Goal: Task Accomplishment & Management: Use online tool/utility

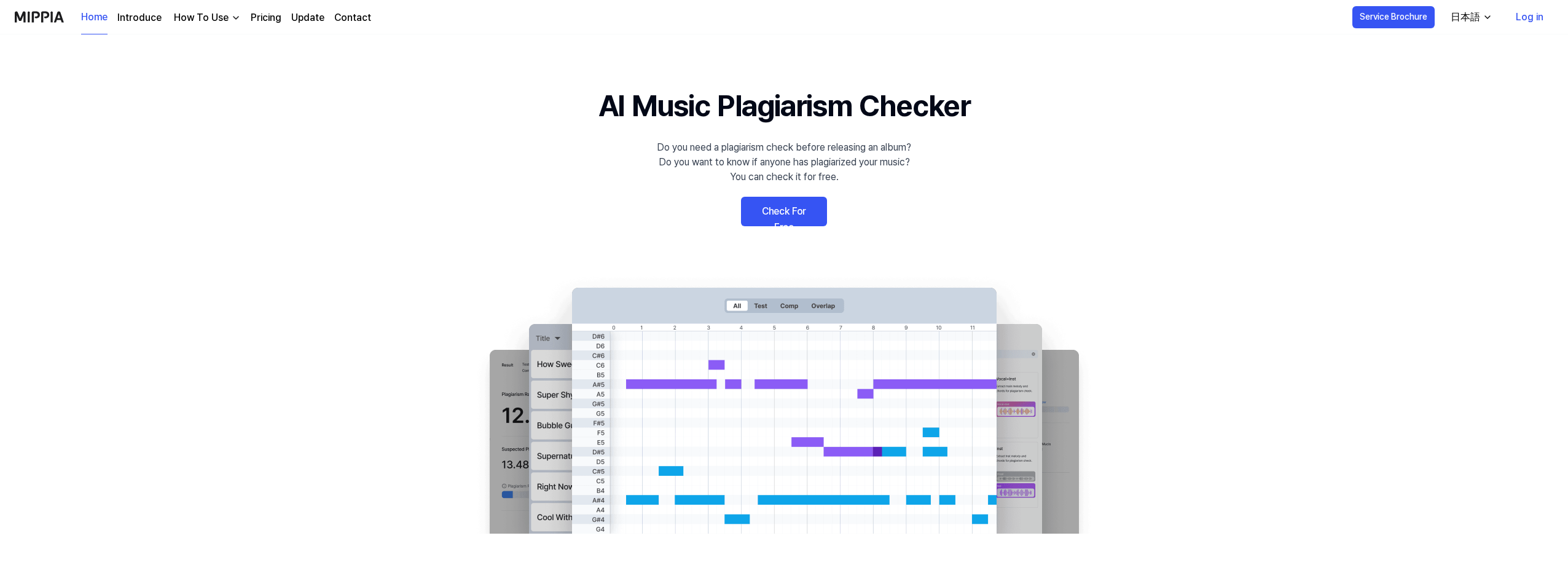
click at [1477, 16] on div "日本語" at bounding box center [1465, 18] width 34 height 15
click at [1471, 13] on div "日本語" at bounding box center [1465, 18] width 34 height 15
click at [779, 209] on link "Check For Free" at bounding box center [784, 212] width 86 height 30
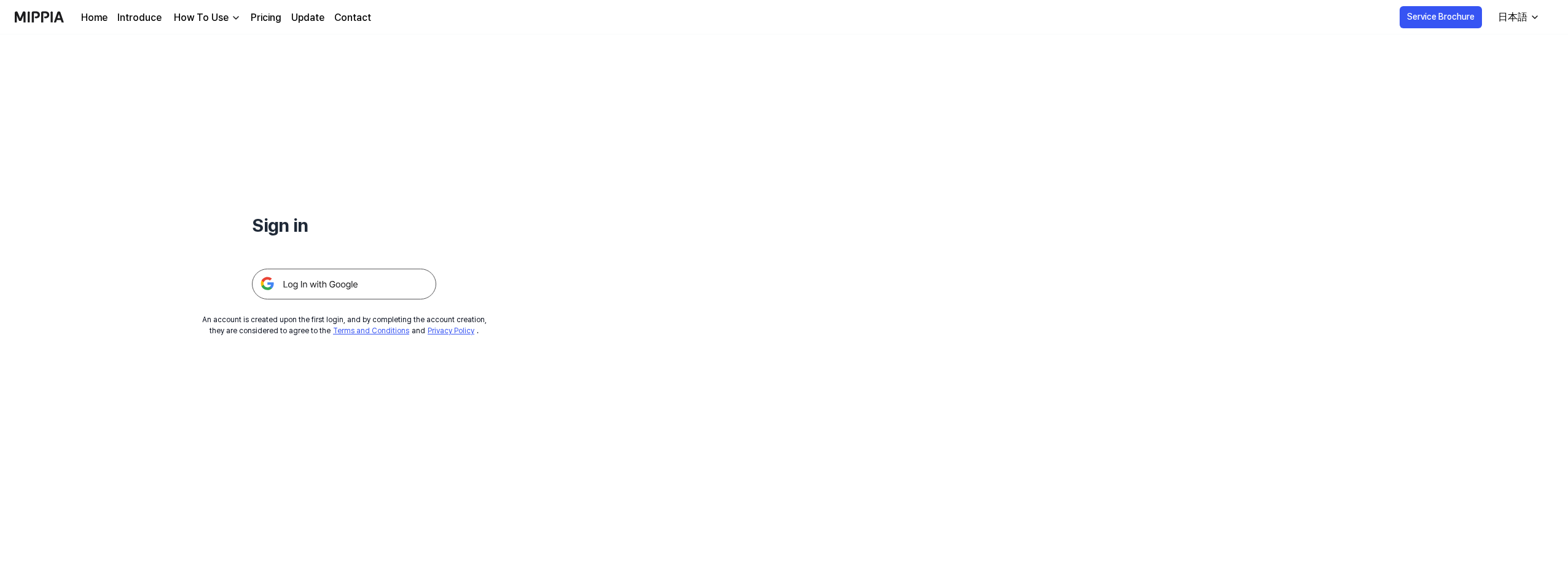
click at [358, 279] on img at bounding box center [343, 284] width 184 height 31
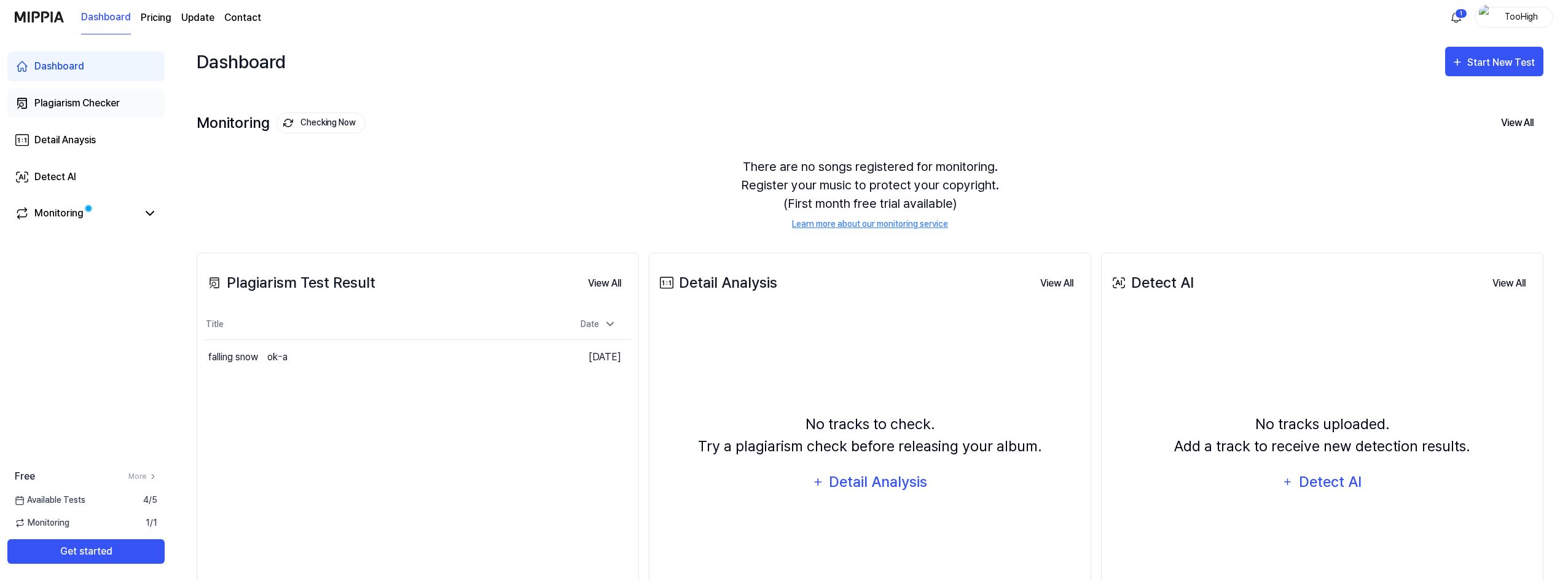
click at [138, 100] on link "Plagiarism Checker" at bounding box center [86, 103] width 157 height 30
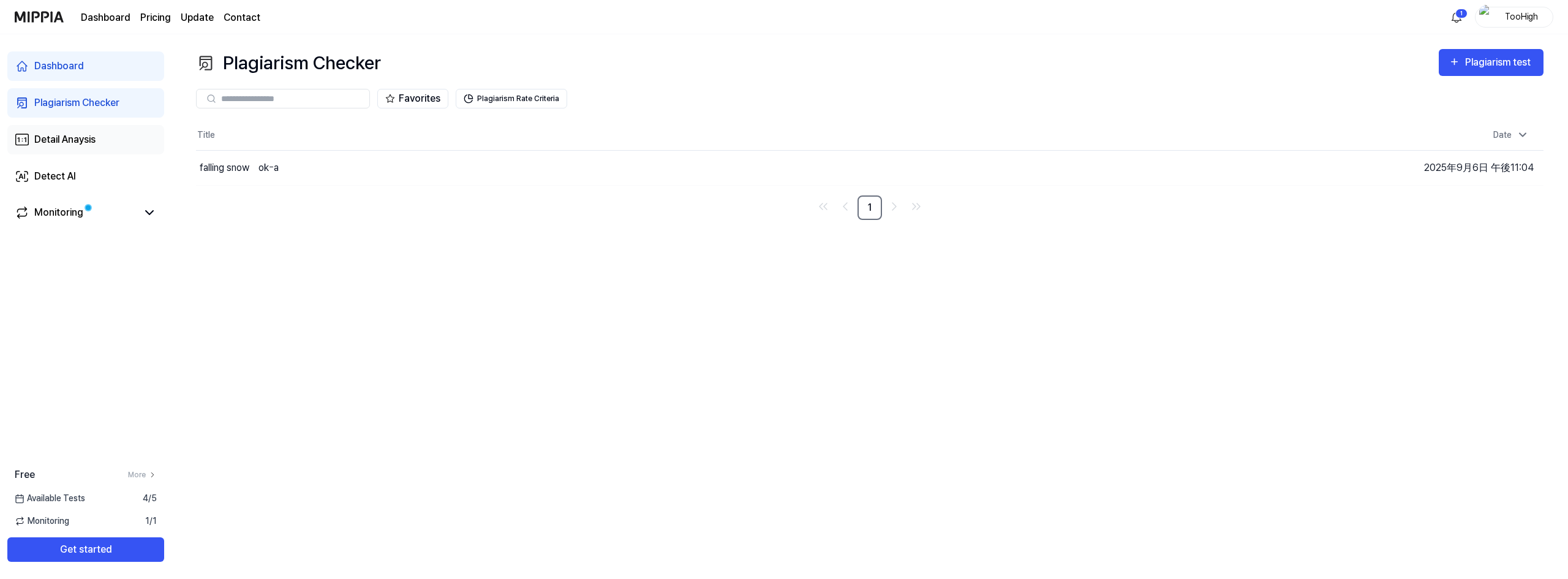
click at [109, 133] on link "Detail Anaysis" at bounding box center [85, 140] width 157 height 30
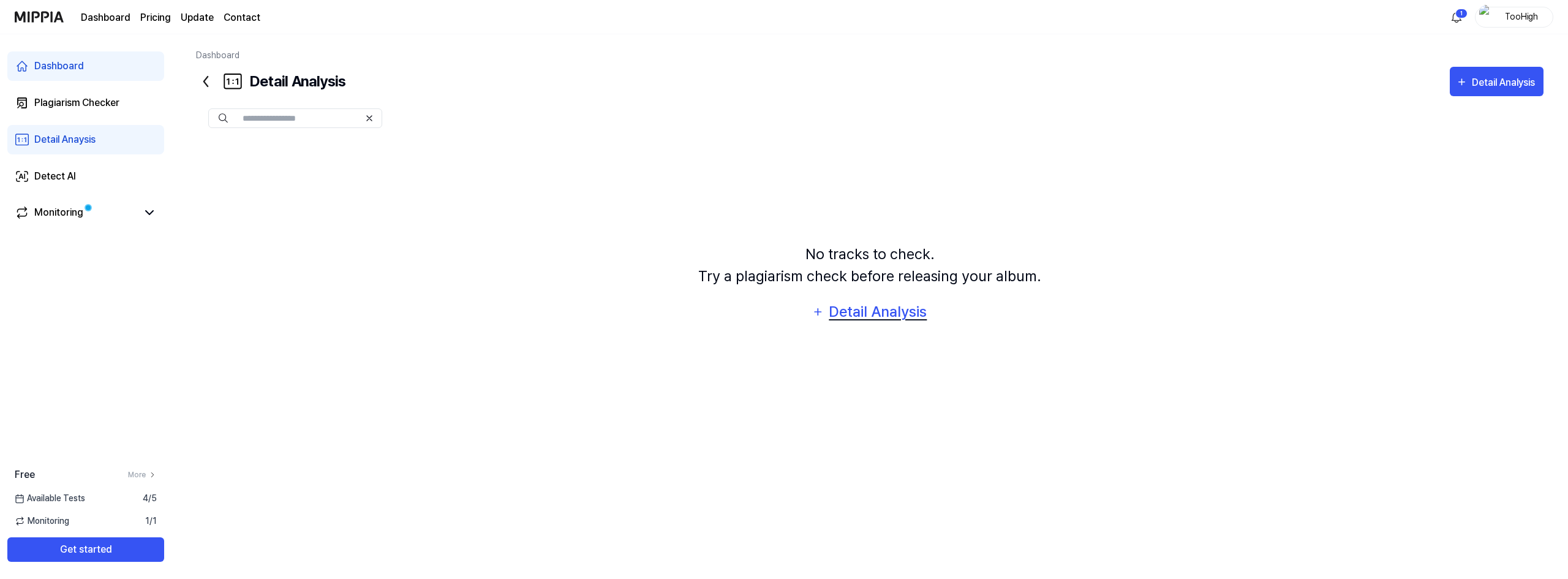
click at [818, 308] on icon "button" at bounding box center [818, 312] width 13 height 15
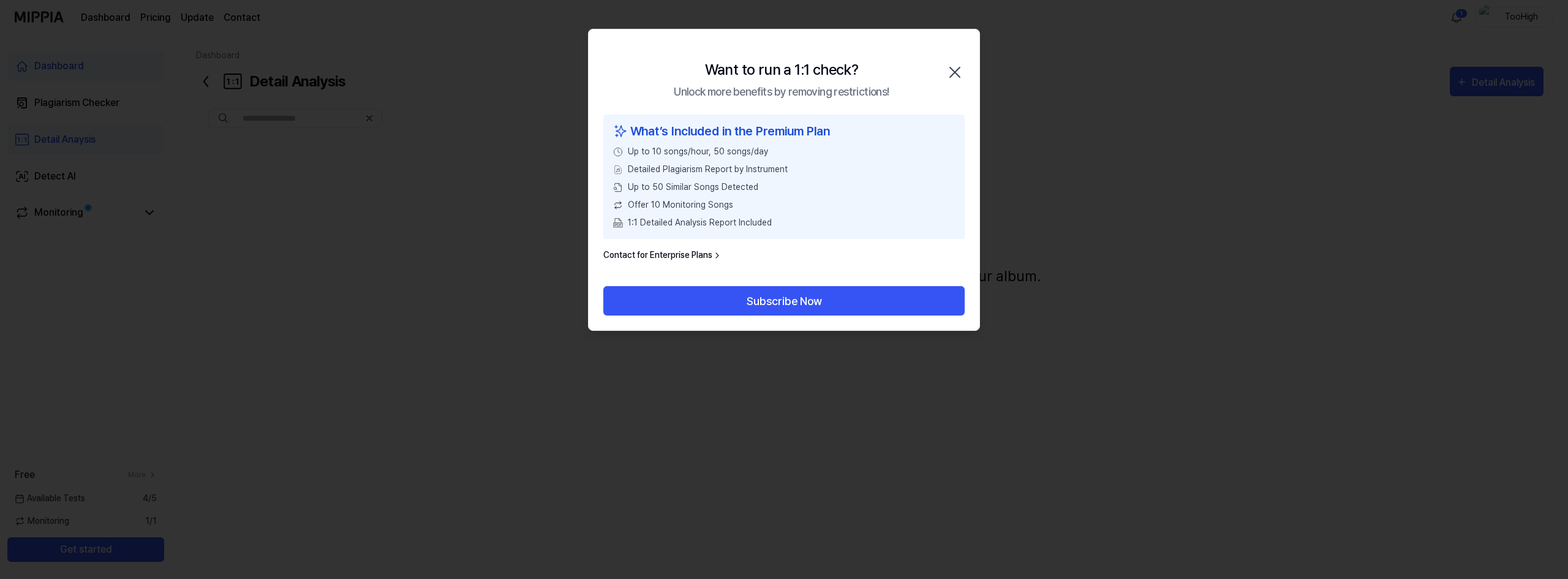
click at [627, 255] on link "Contact for Enterprise Plans" at bounding box center [662, 255] width 119 height 13
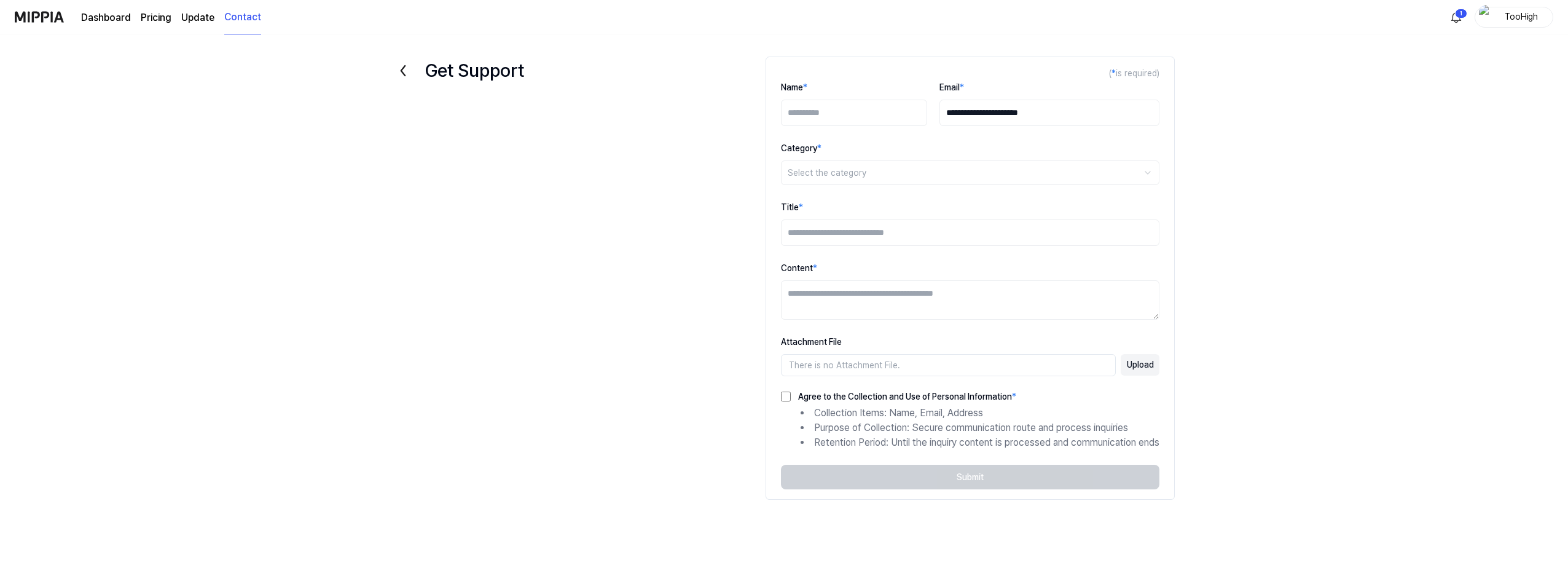
click at [91, 18] on link "Dashboard" at bounding box center [106, 18] width 50 height 15
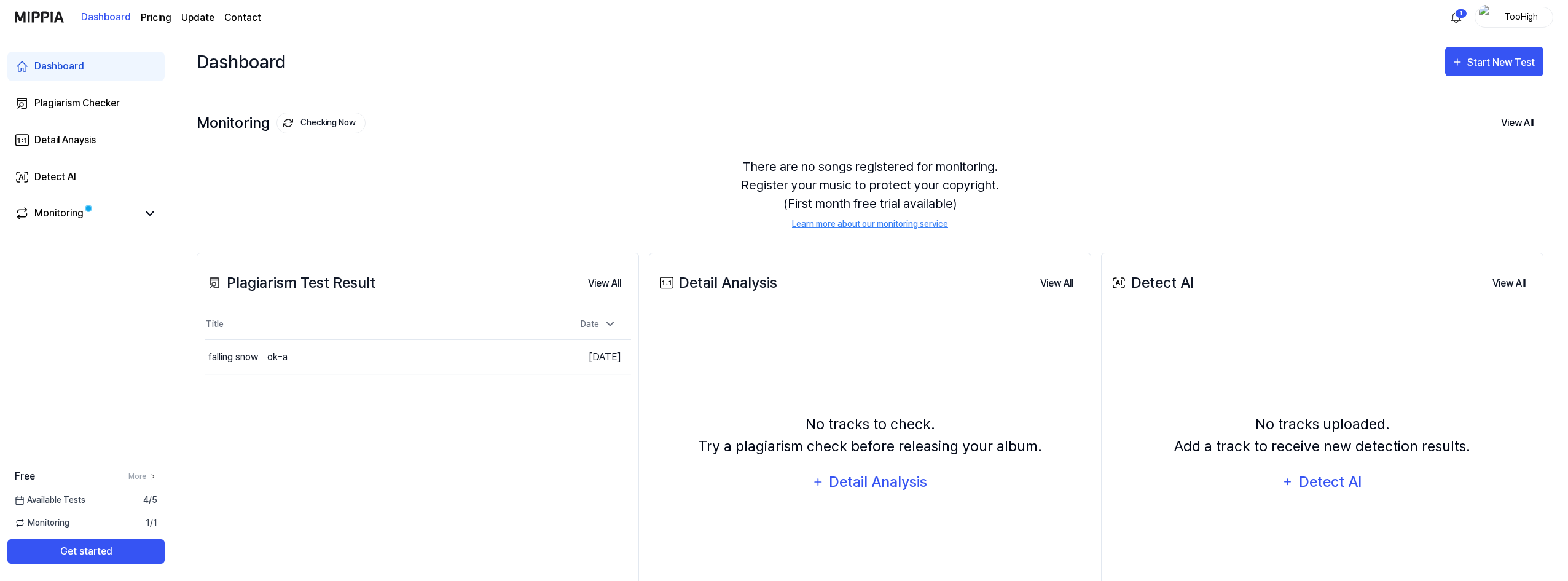
click at [928, 220] on link "Learn more about our monitoring service" at bounding box center [869, 223] width 156 height 13
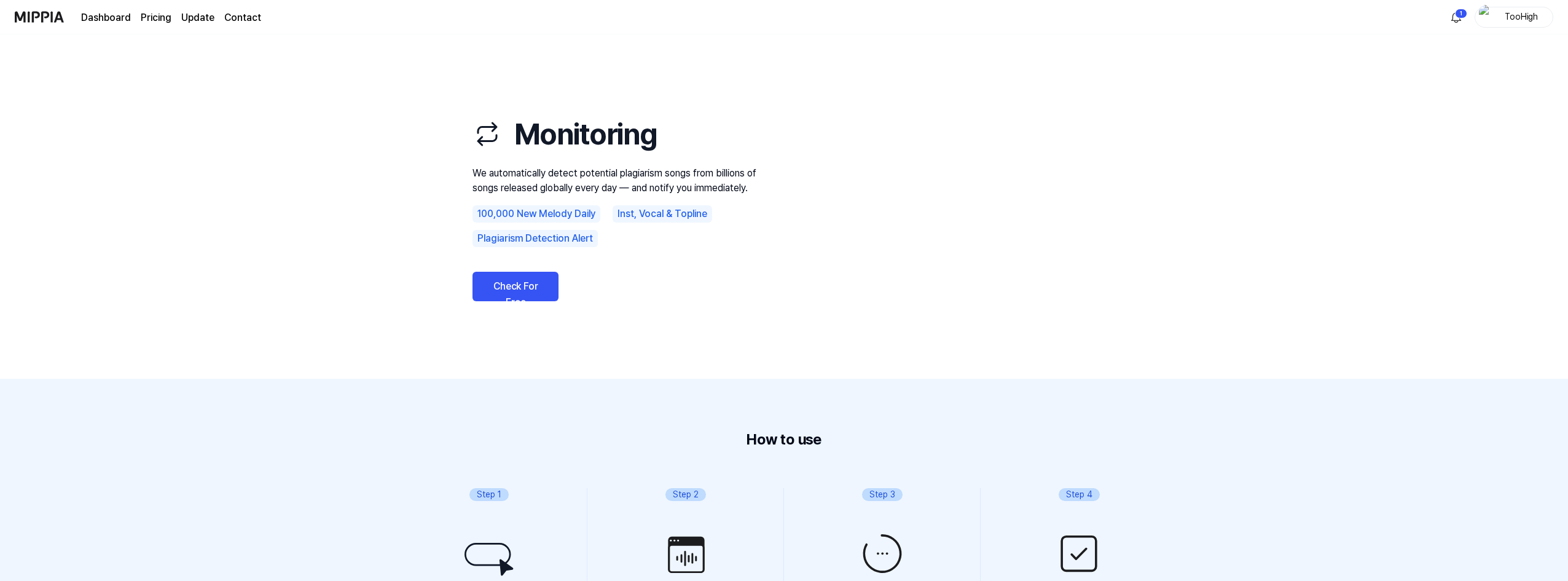
click at [532, 292] on link "Check For Free" at bounding box center [516, 287] width 86 height 30
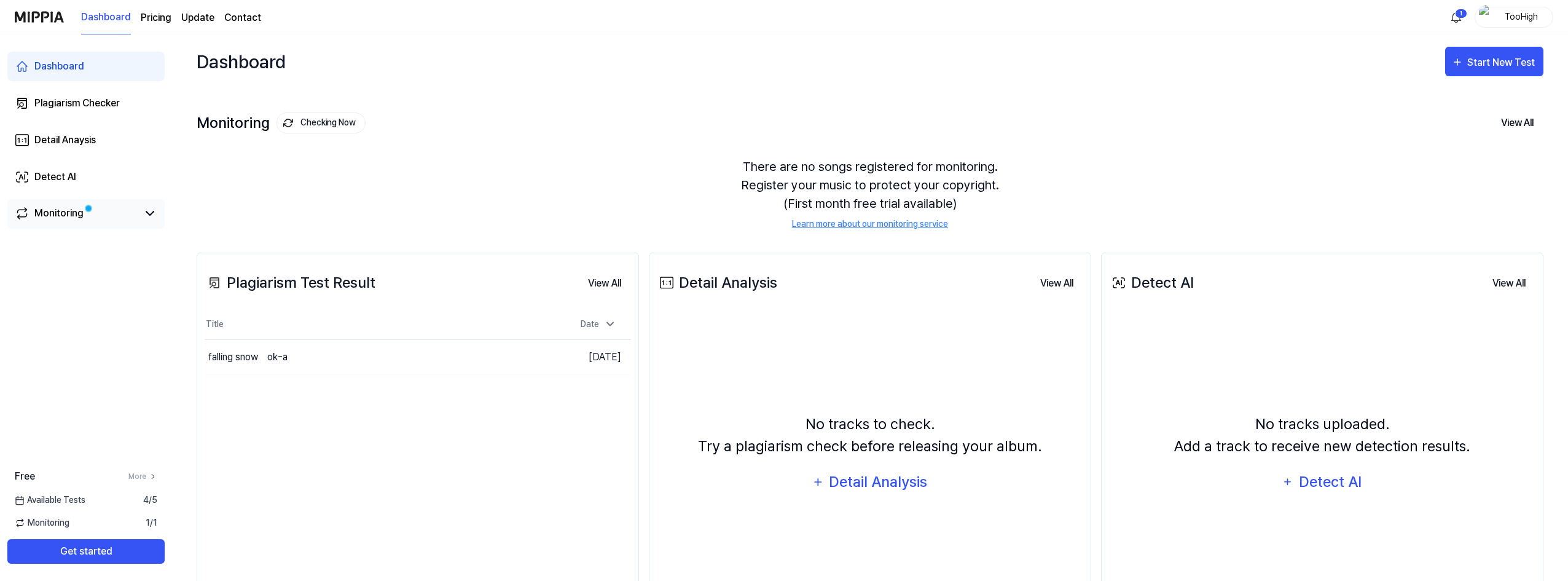
click at [82, 215] on div "Monitoring" at bounding box center [59, 213] width 49 height 15
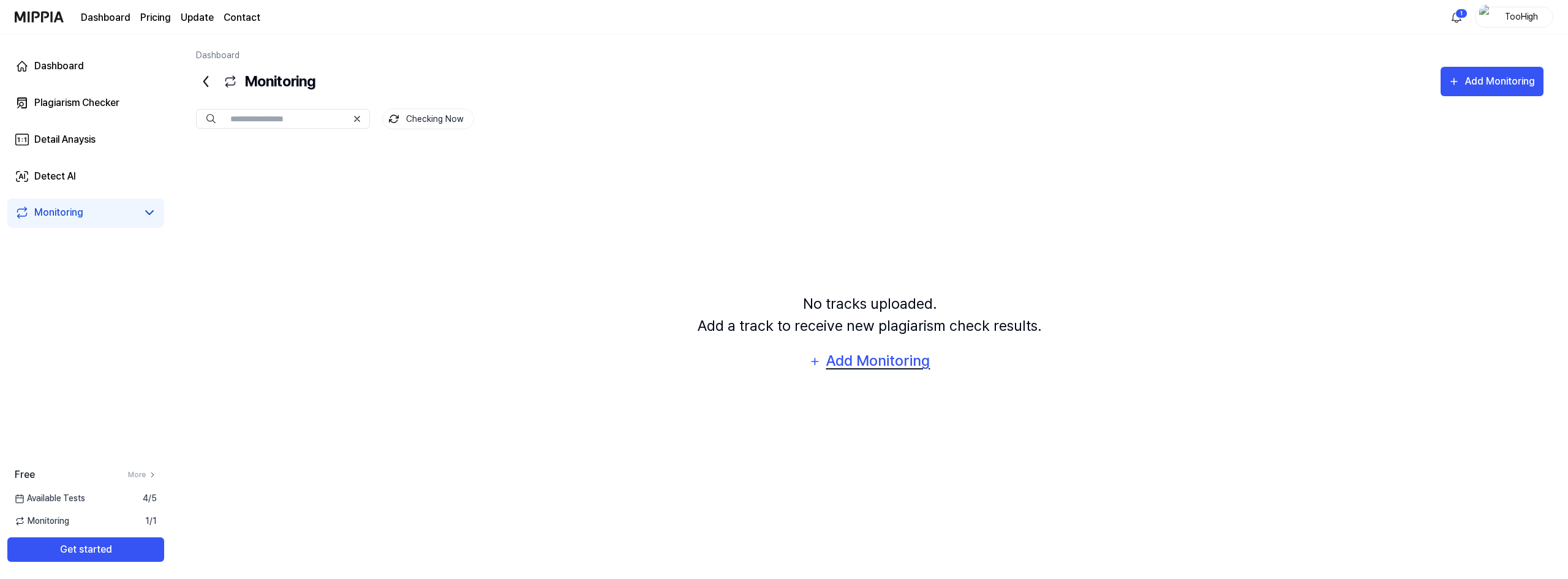
click at [843, 366] on div "Add Monitoring" at bounding box center [878, 360] width 106 height 24
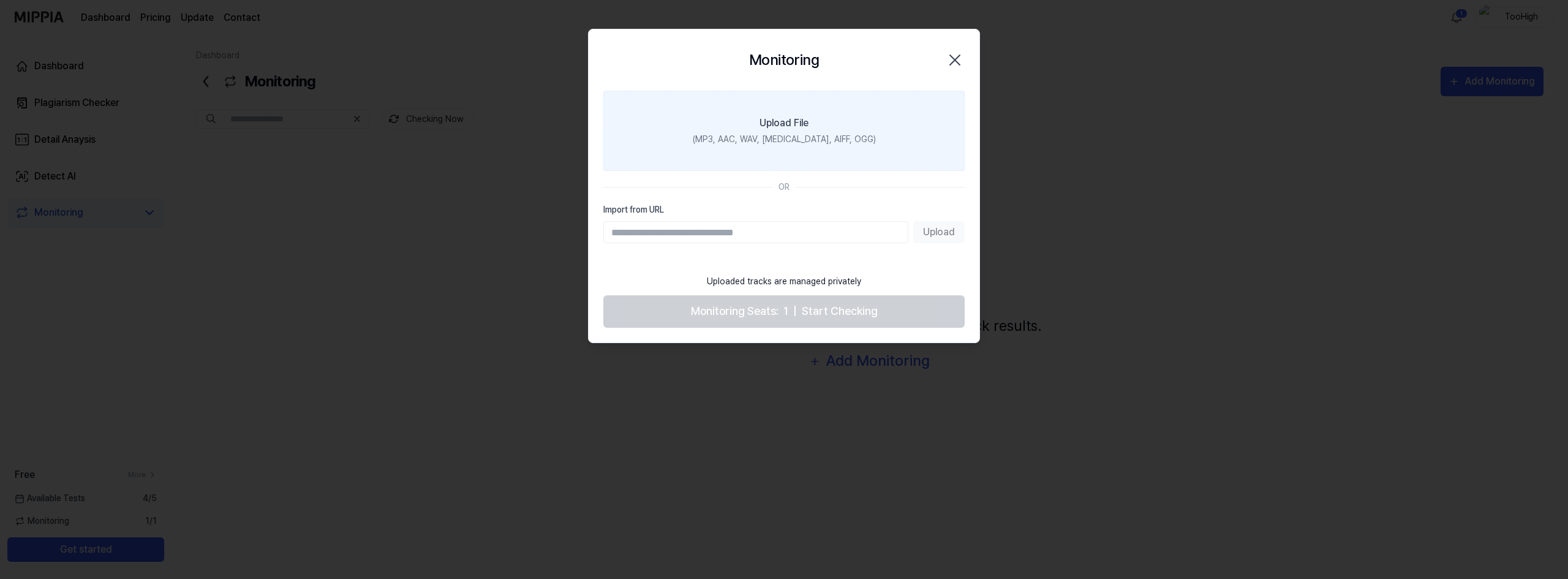
click at [761, 128] on div "Upload File" at bounding box center [784, 123] width 49 height 15
click at [0, 0] on input "Upload File (MP3, AAC, WAV, FLAC, AIFF, OGG)" at bounding box center [0, 0] width 0 height 0
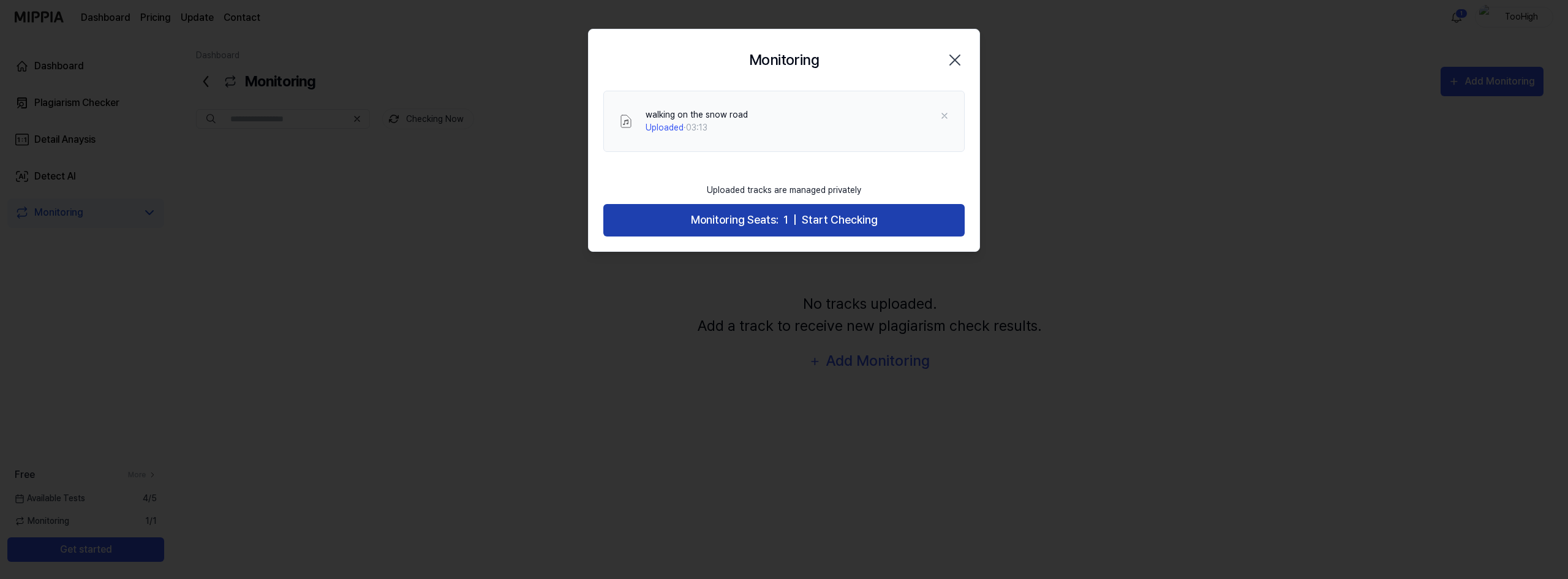
click at [789, 223] on button "Monitoring Seats: 1 | Start Checking" at bounding box center [783, 220] width 361 height 32
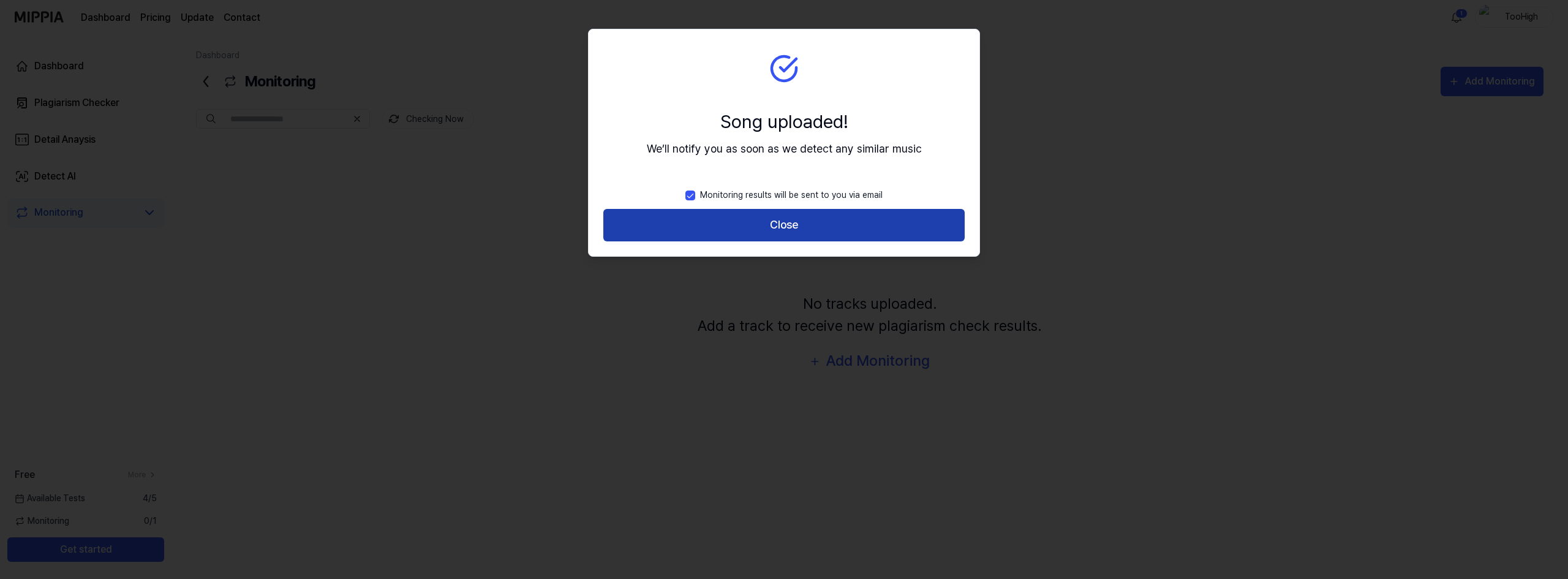
click at [798, 226] on button "Close" at bounding box center [783, 225] width 361 height 32
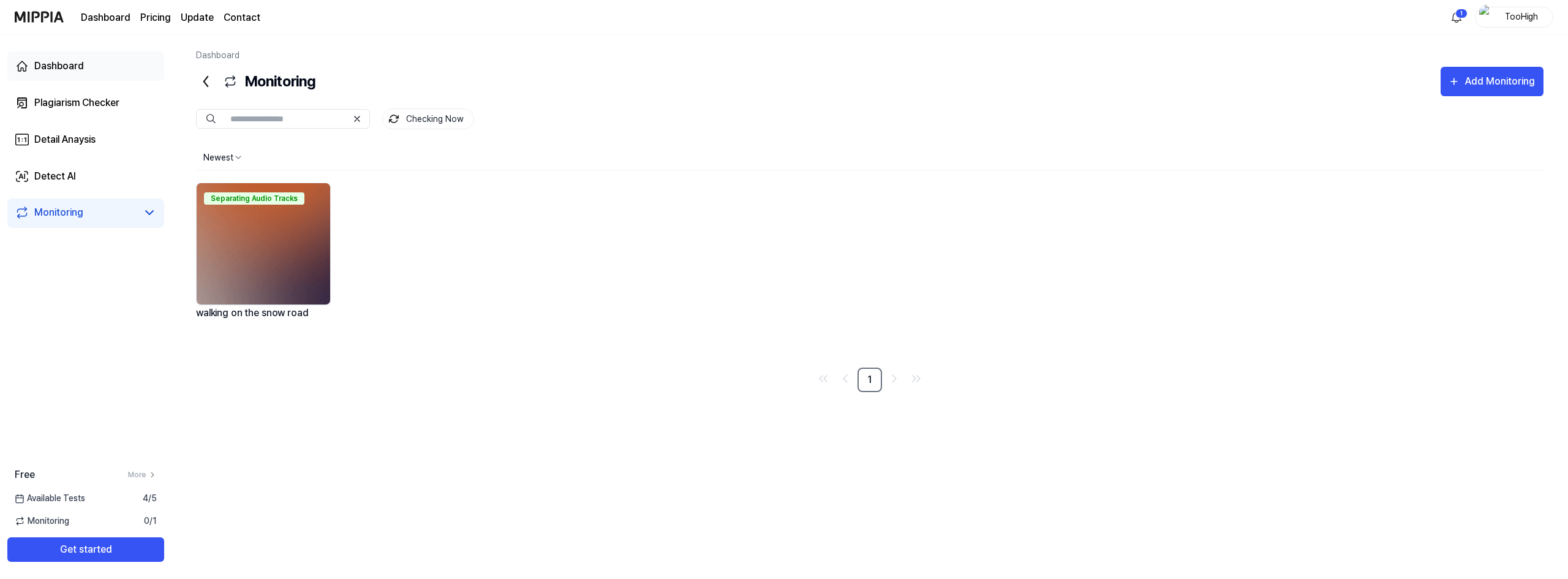
click at [87, 60] on link "Dashboard" at bounding box center [85, 67] width 157 height 30
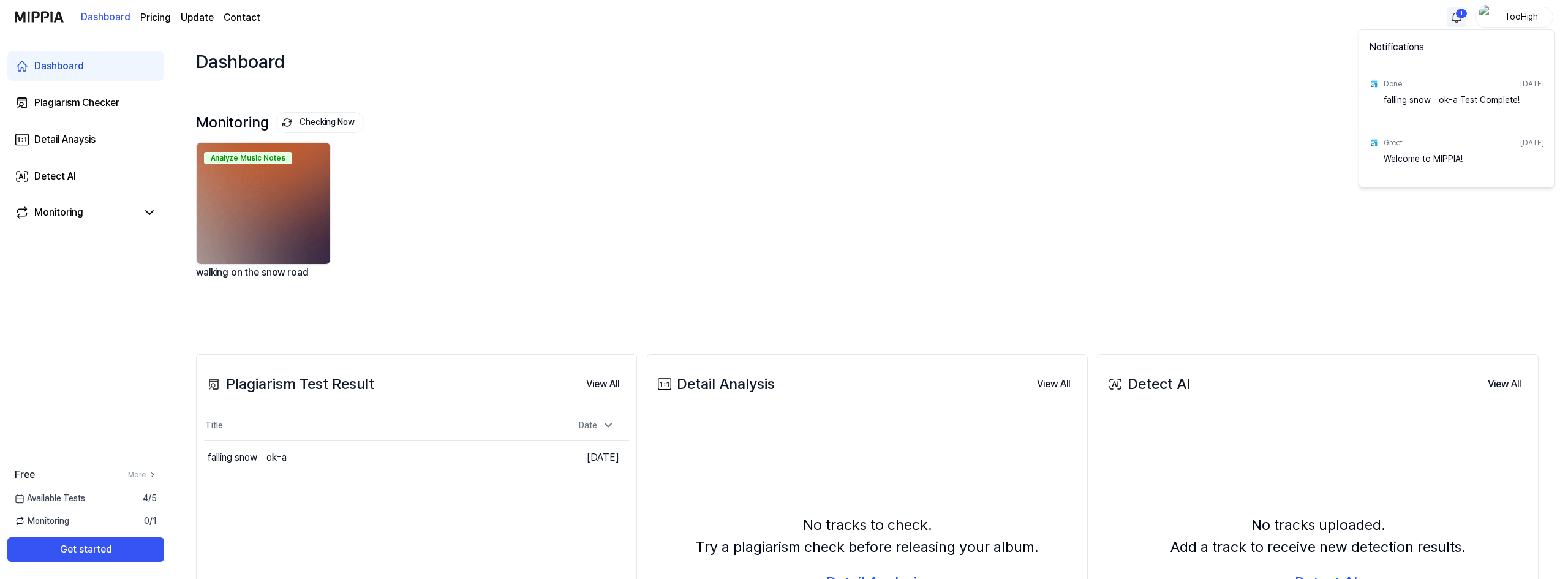
click at [1454, 13] on html "Dashboard Pricing Update Contact 1 TooHigh Dashboard Plagiarism Checker Detail …" at bounding box center [784, 289] width 1568 height 579
drag, startPoint x: 1407, startPoint y: 141, endPoint x: 1376, endPoint y: 145, distance: 31.3
click at [1376, 145] on div "Greet Sep 6, 2025 Welcome to MIPPIA!" at bounding box center [1456, 155] width 190 height 59
click at [67, 141] on html "Dashboard Pricing Update Contact TooHigh Dashboard Plagiarism Checker Detail An…" at bounding box center [784, 289] width 1568 height 579
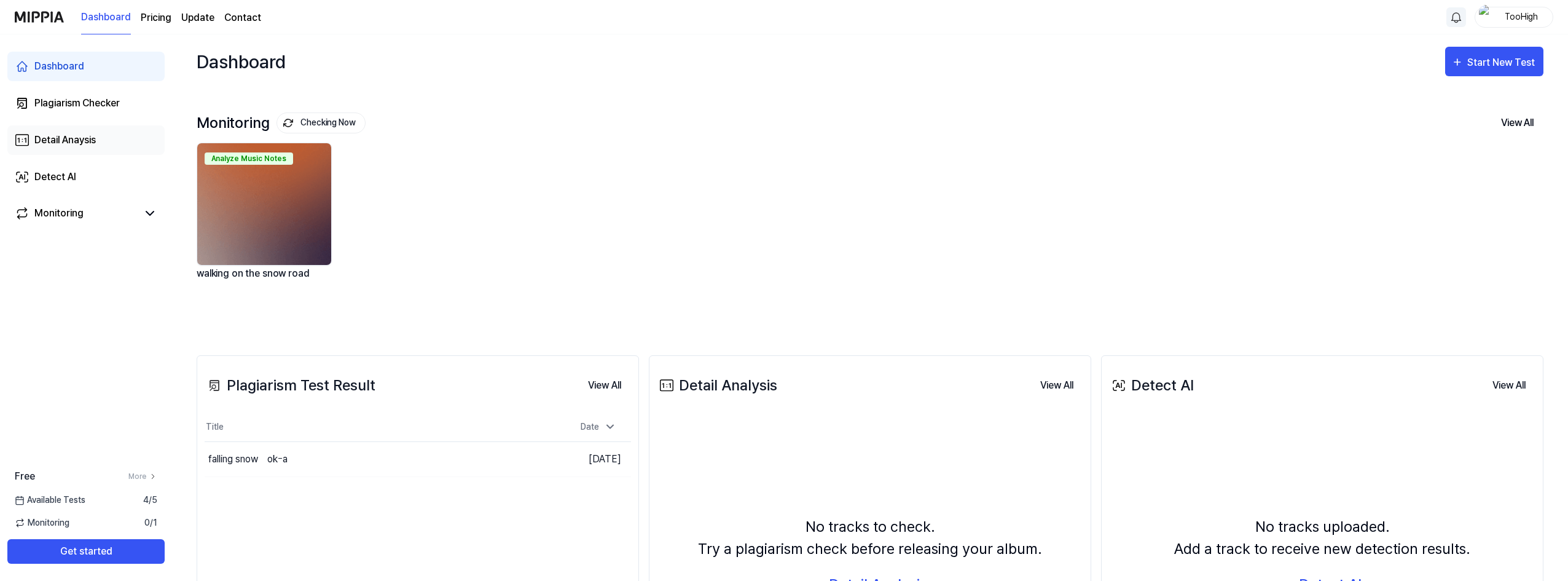
click at [68, 140] on div "Detail Anaysis" at bounding box center [65, 140] width 61 height 15
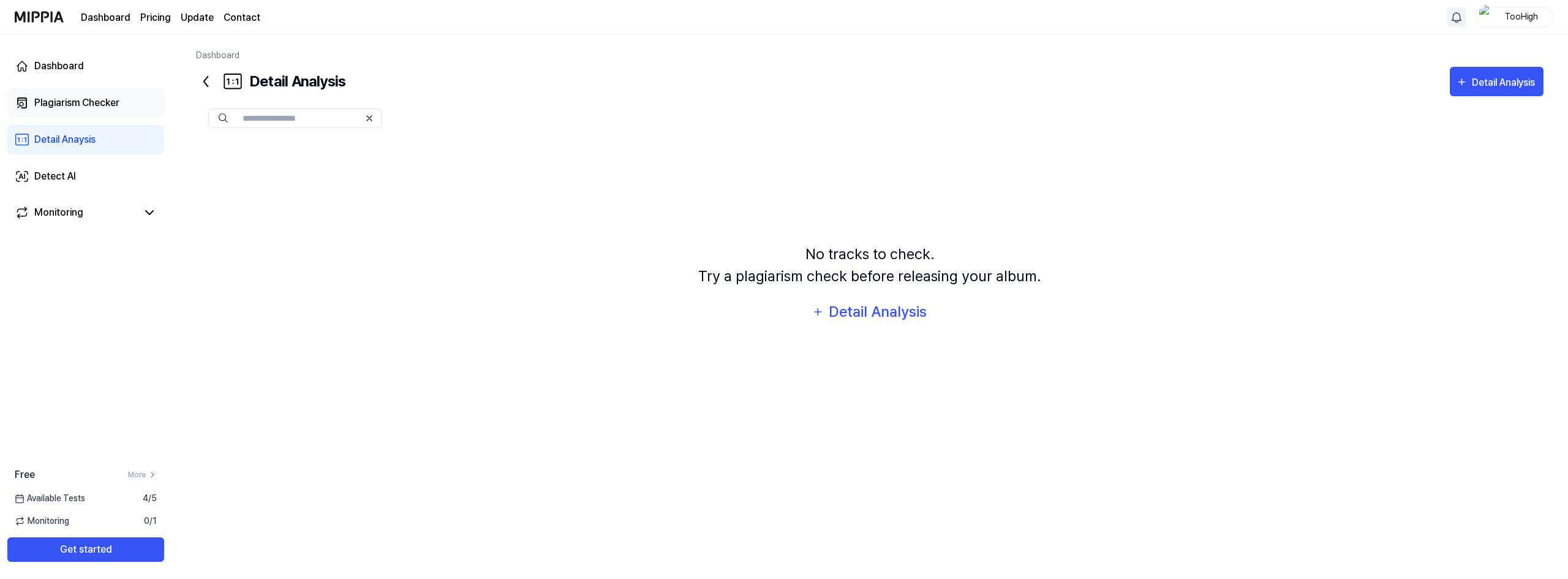
click at [71, 99] on div "Plagiarism Checker" at bounding box center [77, 103] width 85 height 15
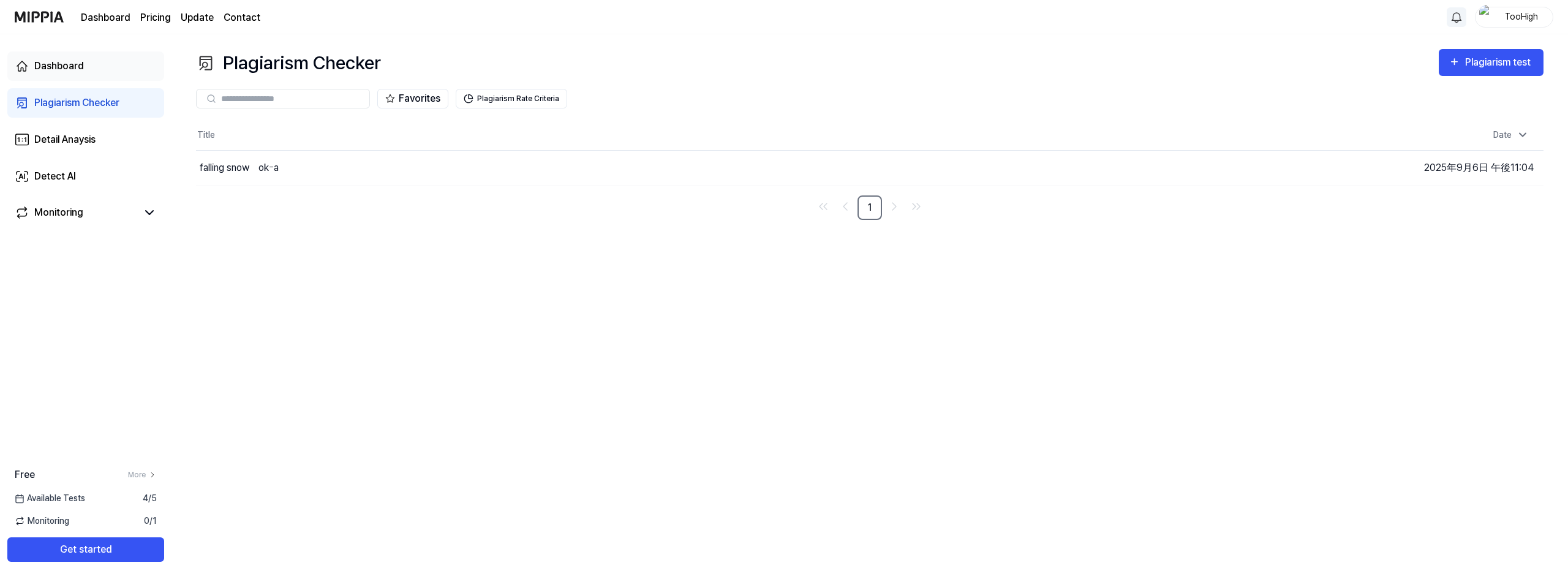
click at [73, 63] on div "Dashboard" at bounding box center [59, 66] width 50 height 15
